Goal: Task Accomplishment & Management: Manage account settings

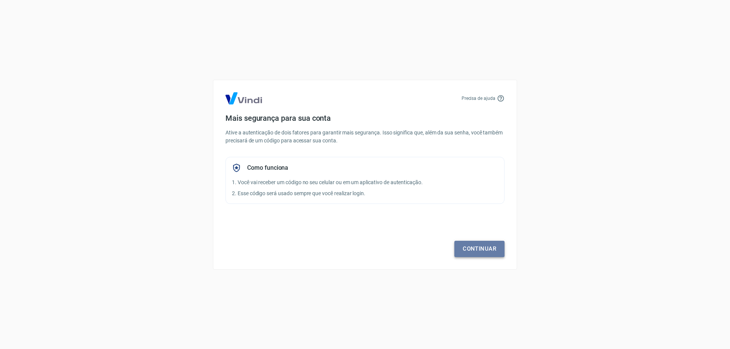
click at [489, 256] on link "Continuar" at bounding box center [479, 249] width 50 height 16
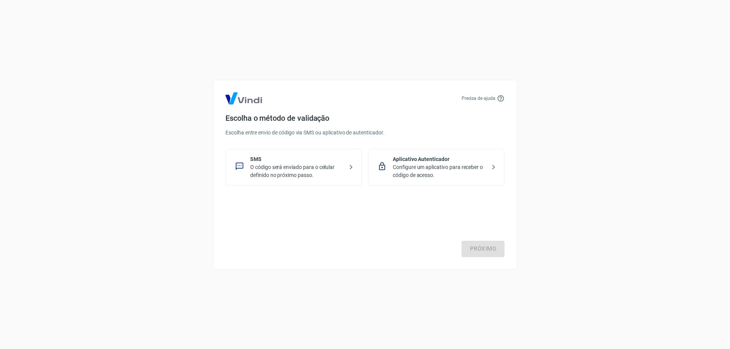
click at [309, 172] on p "O código será enviado para o celular definido no próximo passo." at bounding box center [296, 171] width 93 height 16
click at [483, 255] on link "Próximo" at bounding box center [483, 249] width 43 height 16
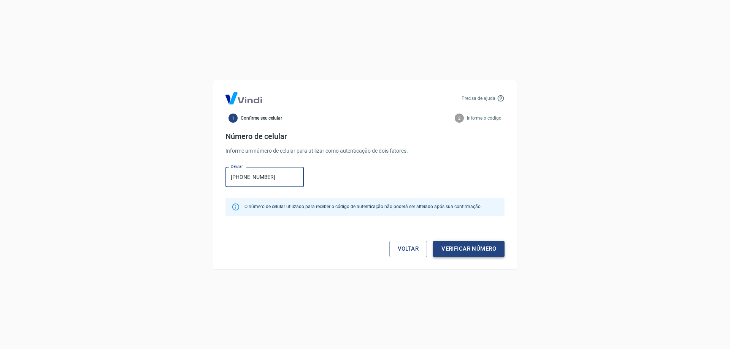
type input "(47) 99239-1513"
click at [480, 246] on button "Verificar número" at bounding box center [468, 249] width 71 height 16
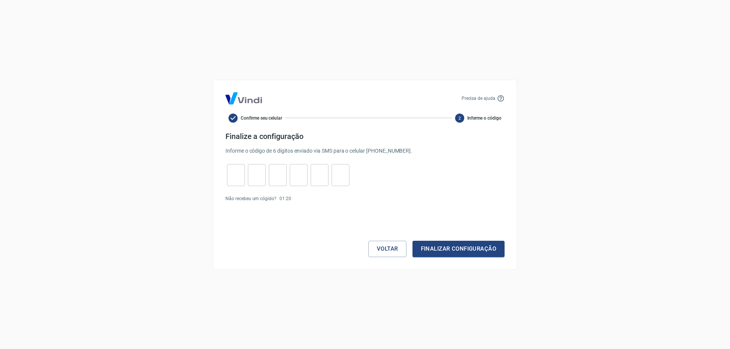
click at [233, 170] on input "tel" at bounding box center [236, 175] width 18 height 16
type input "4"
type input "5"
type input "1"
type input "3"
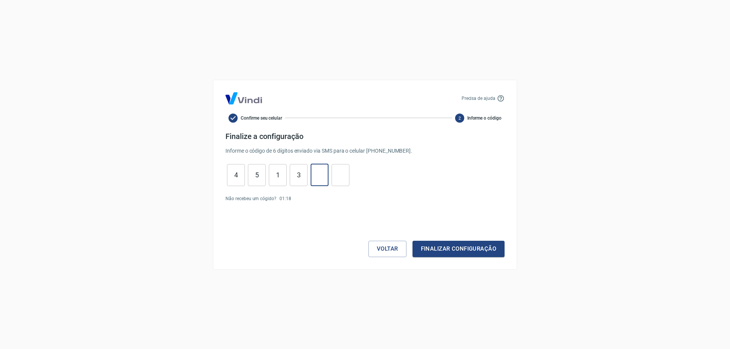
type input "5"
type input "9"
click at [484, 254] on button "Finalizar configuração" at bounding box center [459, 249] width 92 height 16
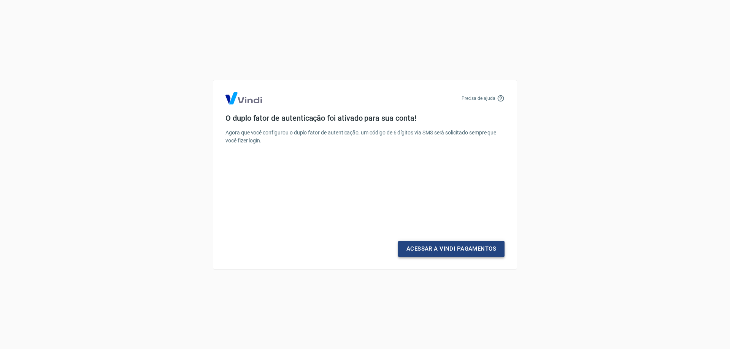
click at [456, 255] on link "Acessar a Vindi Pagamentos" at bounding box center [451, 249] width 106 height 16
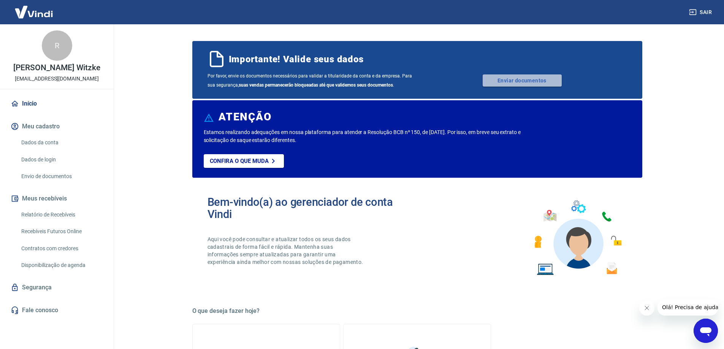
click at [520, 80] on link "Enviar documentos" at bounding box center [522, 81] width 79 height 12
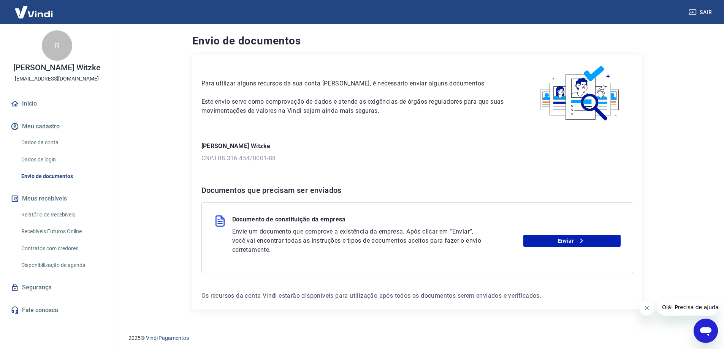
click at [552, 255] on div "Documento de constituição da empresa Envie um documento que comprove a existênc…" at bounding box center [418, 238] width 432 height 71
click at [560, 241] on link "Enviar" at bounding box center [572, 241] width 97 height 12
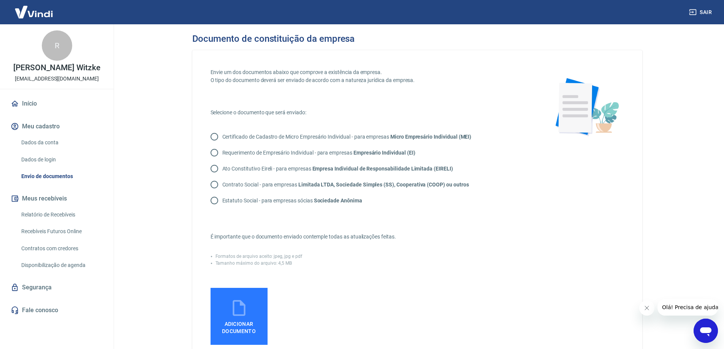
click at [318, 186] on strong "Limitada LTDA, Sociedade Simples (SS), Cooperativa (COOP) ou outros" at bounding box center [383, 185] width 171 height 6
click at [222, 186] on input "Contrato Social - para empresas Limitada LTDA, Sociedade Simples (SS), Cooperat…" at bounding box center [214, 185] width 16 height 16
radio input "true"
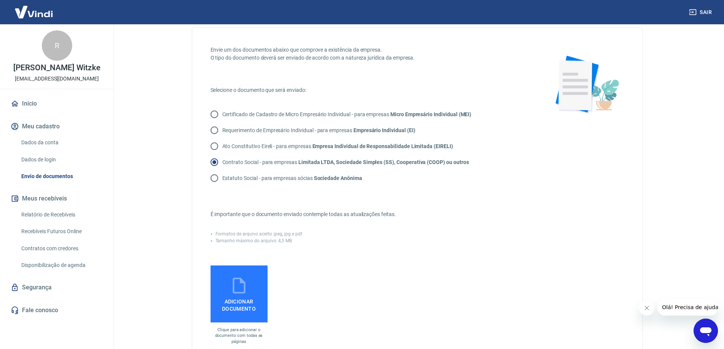
scroll to position [38, 0]
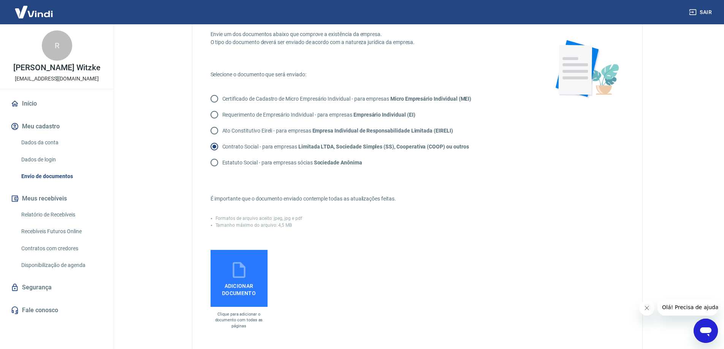
click at [250, 286] on span "Adicionar documento" at bounding box center [239, 288] width 51 height 17
click at [0, 0] on input "Adicionar documento" at bounding box center [0, 0] width 0 height 0
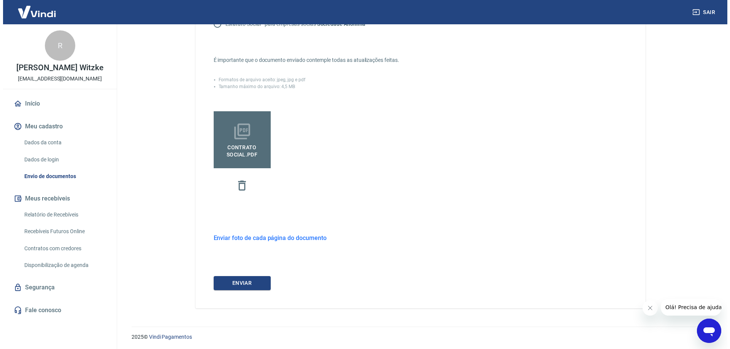
scroll to position [178, 0]
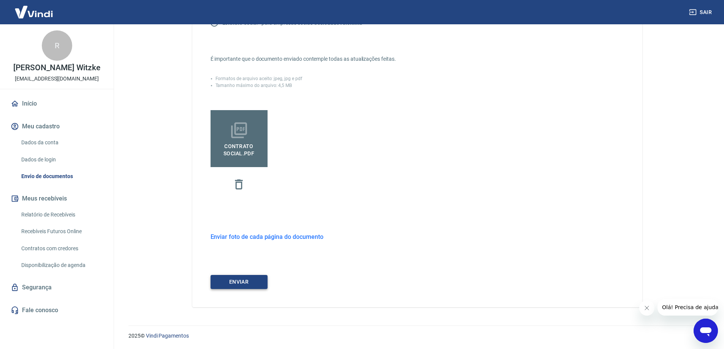
click at [221, 285] on button "ENVIAR" at bounding box center [239, 282] width 57 height 14
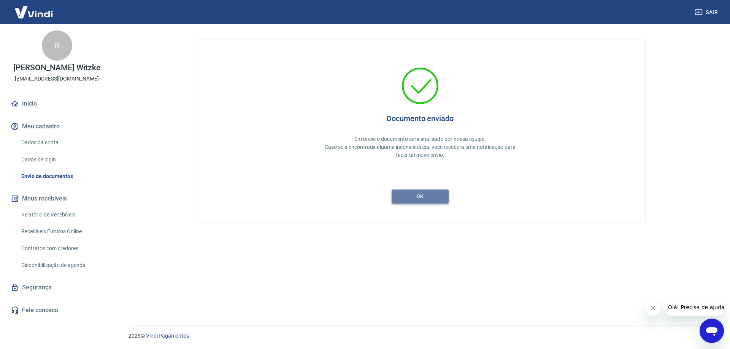
click at [425, 200] on button "ok" at bounding box center [420, 197] width 57 height 14
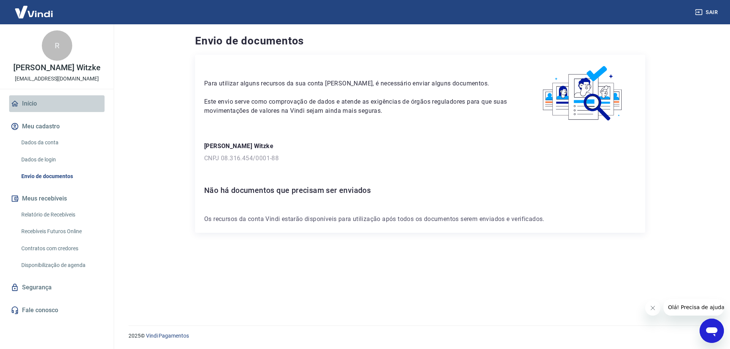
click at [36, 97] on link "Início" at bounding box center [56, 103] width 95 height 17
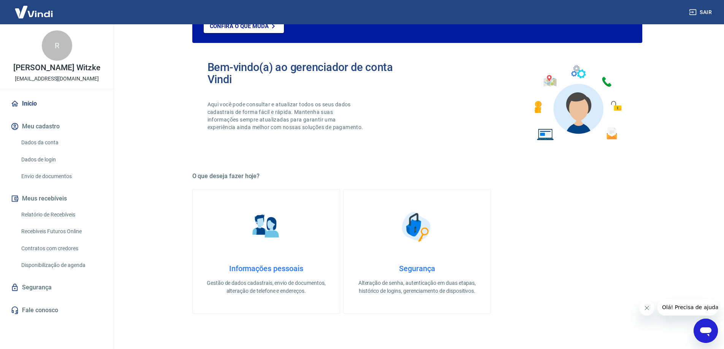
scroll to position [76, 0]
click at [273, 265] on h4 "Informações pessoais" at bounding box center [266, 268] width 123 height 9
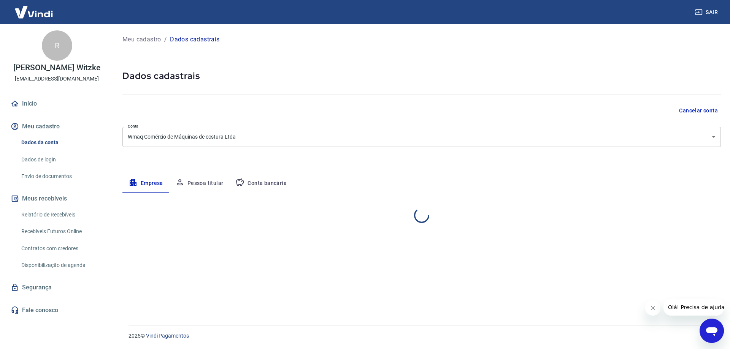
select select "SC"
select select "business"
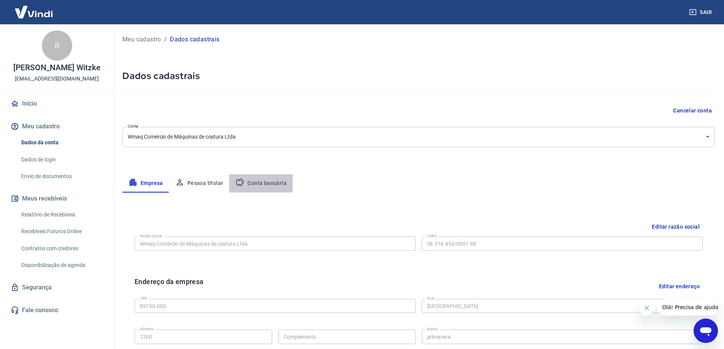
click at [259, 183] on button "Conta bancária" at bounding box center [260, 184] width 63 height 18
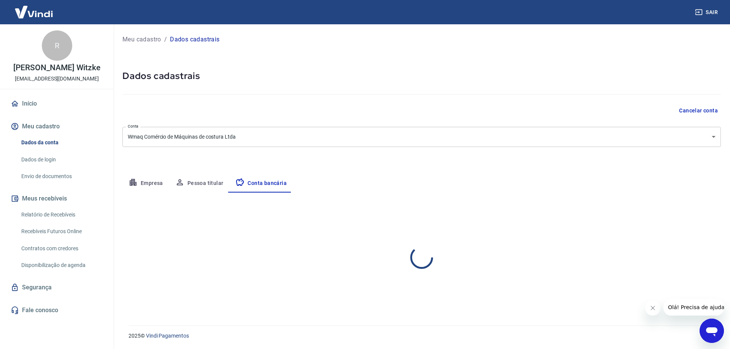
select select "1"
click at [395, 260] on div "Banco 085 - VIACREDI - COOPERATIVA CENTRAL DE CRÉDIDO Banco Tipo de conta Conta…" at bounding box center [421, 260] width 598 height 56
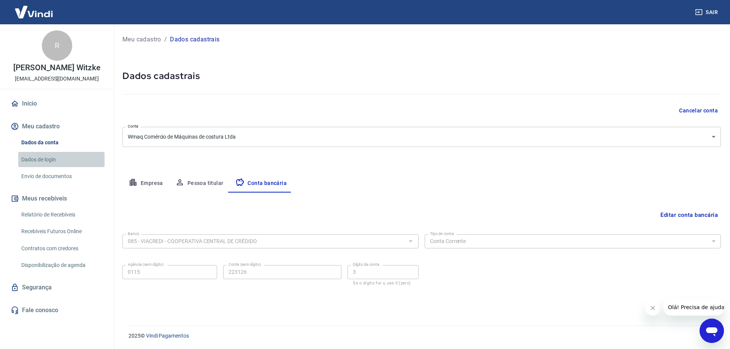
click at [41, 154] on link "Dados de login" at bounding box center [61, 160] width 86 height 16
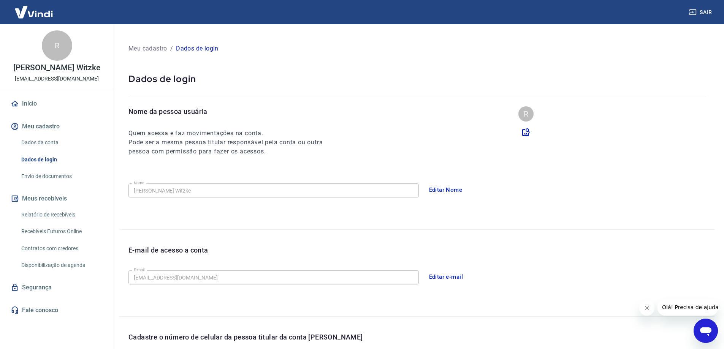
click at [45, 179] on link "Envio de documentos" at bounding box center [61, 177] width 86 height 16
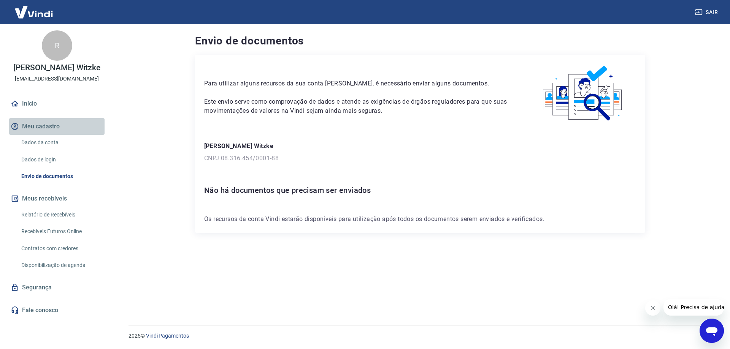
click at [46, 124] on button "Meu cadastro" at bounding box center [56, 126] width 95 height 17
click at [44, 115] on div "Início Meu cadastro Dados da conta Dados de login Envio de documentos Meus rece…" at bounding box center [57, 207] width 114 height 224
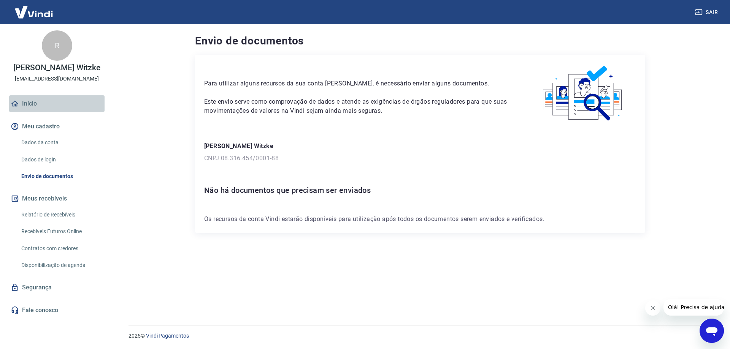
click at [42, 108] on link "Início" at bounding box center [56, 103] width 95 height 17
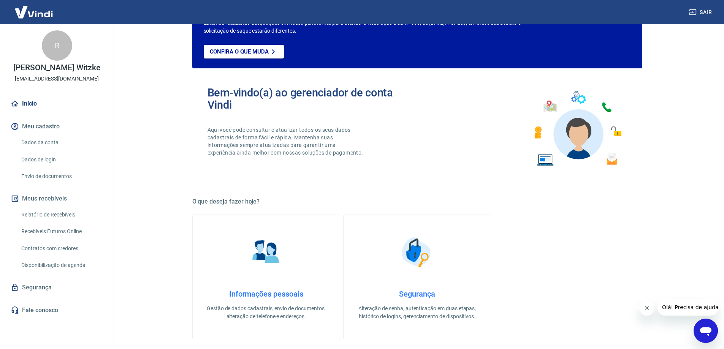
scroll to position [152, 0]
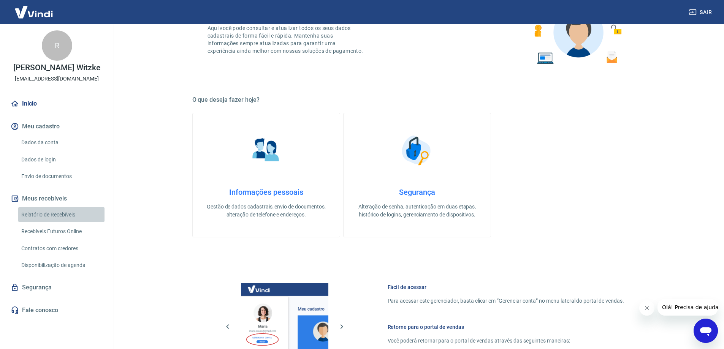
click at [37, 211] on link "Relatório de Recebíveis" at bounding box center [61, 215] width 86 height 16
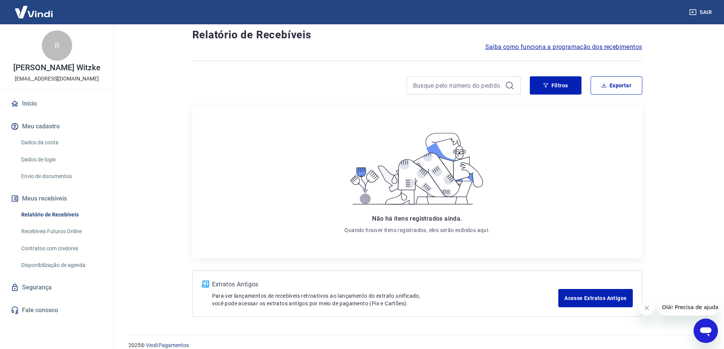
scroll to position [28, 0]
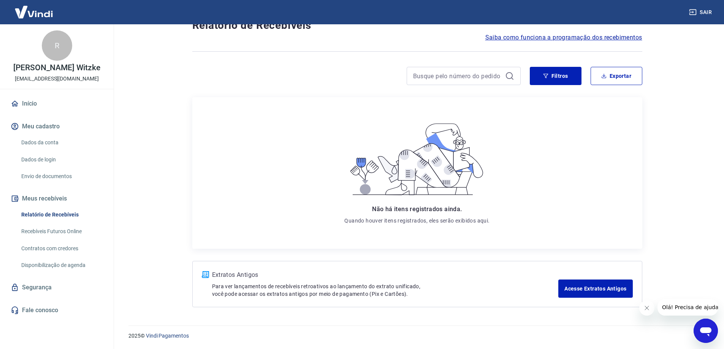
click at [43, 227] on link "Recebíveis Futuros Online" at bounding box center [61, 232] width 86 height 16
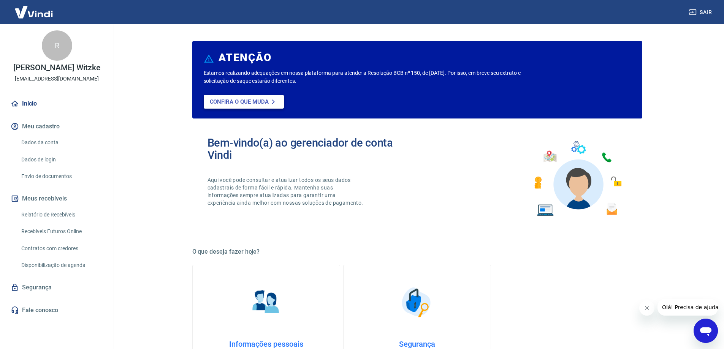
click at [237, 103] on p "Confira o que muda" at bounding box center [239, 101] width 59 height 7
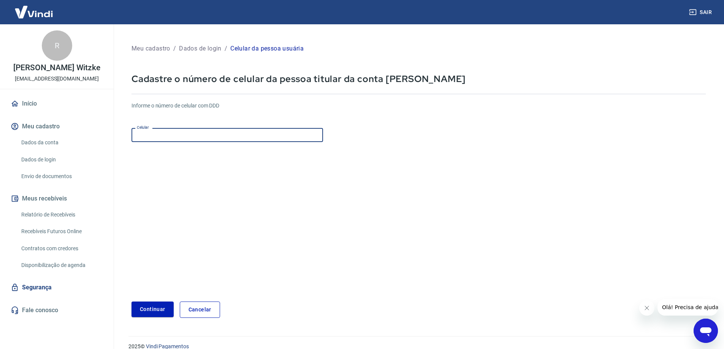
click at [235, 130] on input "Celular" at bounding box center [228, 135] width 192 height 14
type input "[PHONE_NUMBER]"
click at [166, 305] on button "Continuar" at bounding box center [153, 310] width 42 height 16
